Goal: Answer question/provide support: Share knowledge or assist other users

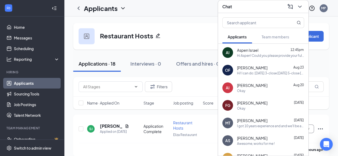
click at [267, 55] on div "Hi Aspen! Could you please provide your full working availability, we are open …" at bounding box center [270, 55] width 67 height 5
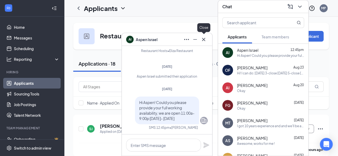
click at [206, 40] on icon "Cross" at bounding box center [203, 39] width 6 height 6
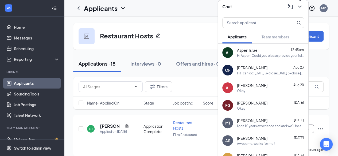
click at [300, 6] on icon "ChevronDown" at bounding box center [300, 6] width 6 height 6
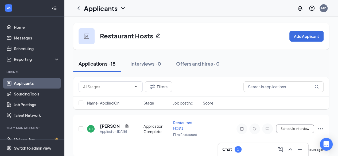
click at [251, 144] on div "Chat 1" at bounding box center [263, 149] width 90 height 13
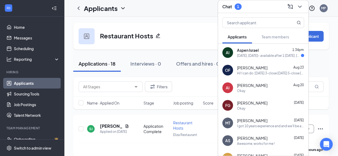
click at [258, 49] on span "Aspen Israel" at bounding box center [248, 50] width 22 height 5
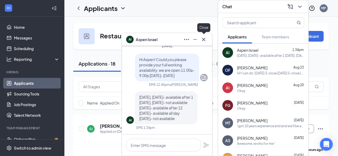
click at [207, 41] on button at bounding box center [203, 39] width 9 height 9
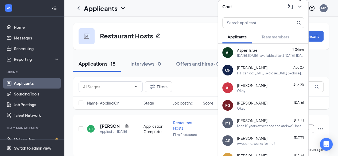
click at [301, 7] on icon "ChevronDown" at bounding box center [300, 6] width 6 height 6
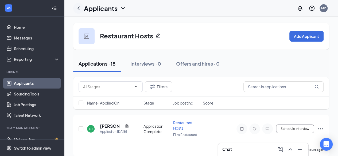
click at [78, 9] on icon "ChevronLeft" at bounding box center [78, 8] width 6 height 6
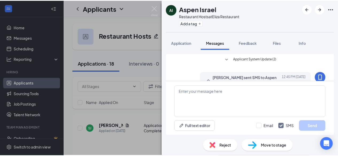
scroll to position [20, 0]
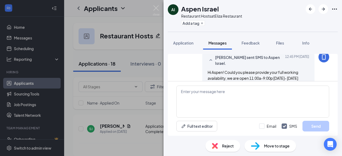
click at [152, 9] on div "AI Aspen Israel Restaurant Hosts at Eliza Restaurant Add a tag Application Mess…" at bounding box center [171, 78] width 342 height 156
